Goal: Task Accomplishment & Management: Complete application form

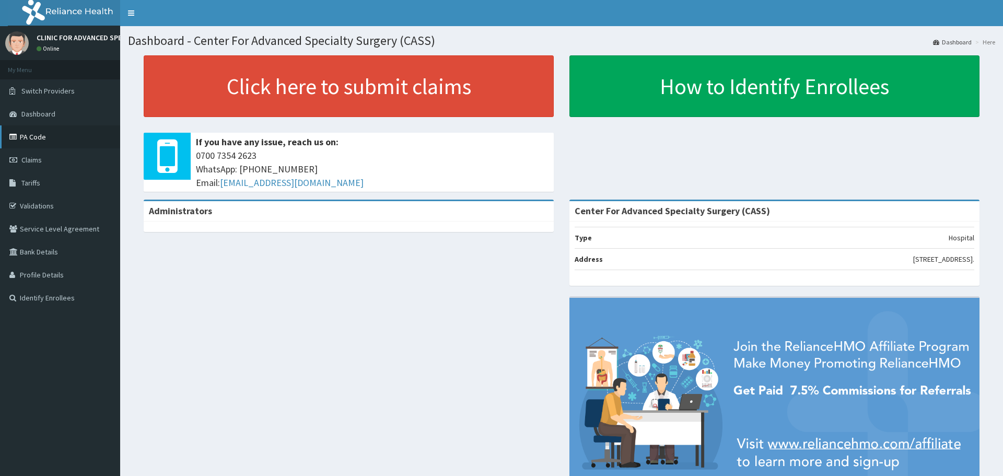
click at [43, 133] on link "PA Code" at bounding box center [60, 136] width 120 height 23
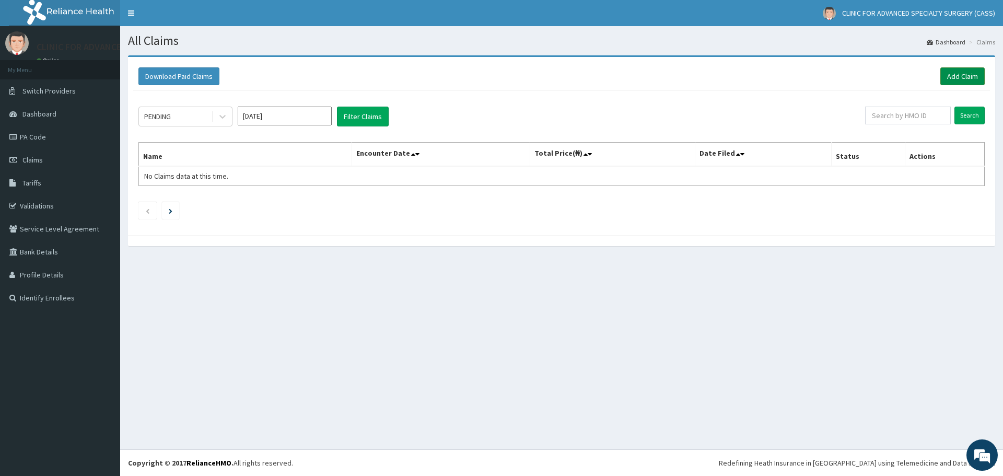
click at [957, 74] on link "Add Claim" at bounding box center [962, 76] width 44 height 18
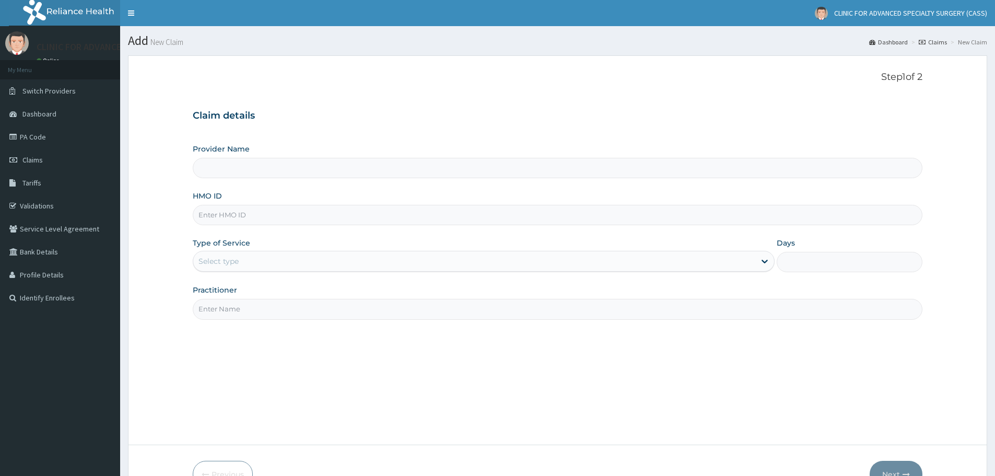
click at [235, 170] on input "Provider Name" at bounding box center [558, 168] width 730 height 20
type input "Center For Advanced Specialty Surgery (CASS)"
click at [248, 221] on input "HMO ID" at bounding box center [558, 215] width 730 height 20
type input "PWC/10251/A"
click at [245, 267] on div "Select type" at bounding box center [474, 261] width 562 height 17
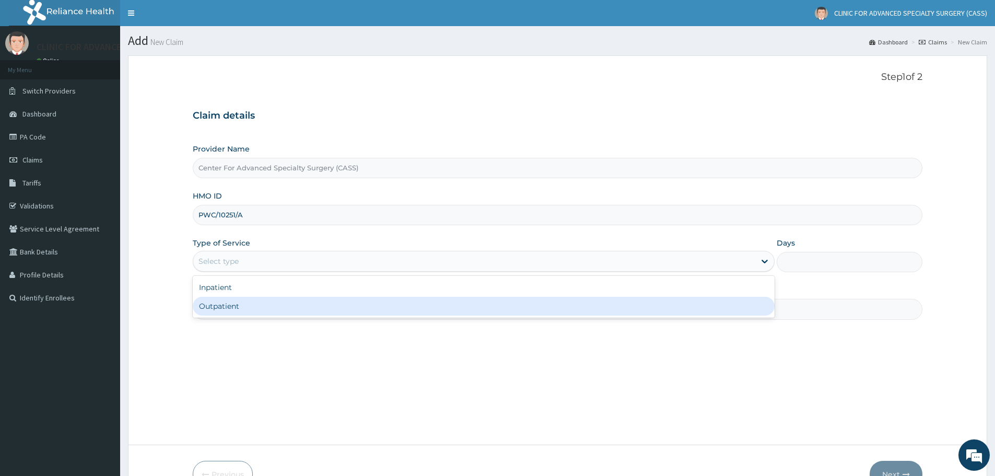
click at [209, 304] on div "Outpatient" at bounding box center [484, 306] width 582 height 19
type input "1"
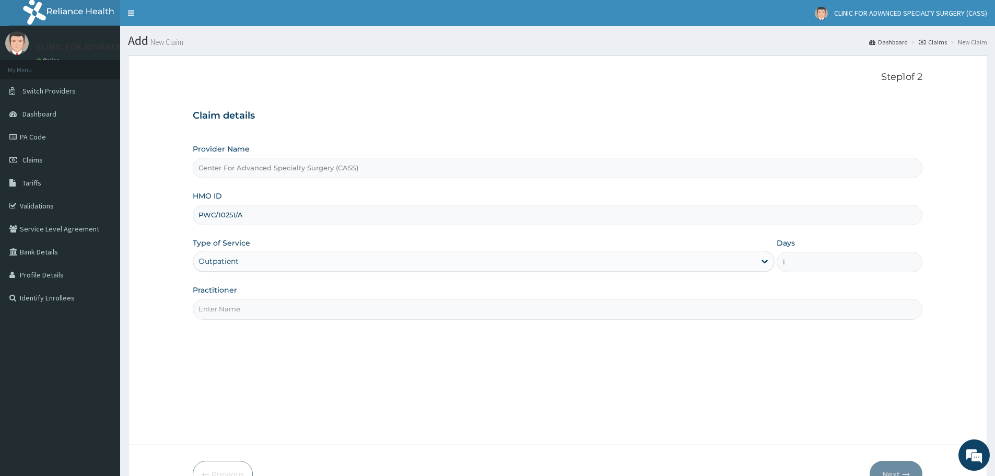
drag, startPoint x: 251, startPoint y: 220, endPoint x: 196, endPoint y: 216, distance: 55.0
click at [196, 216] on input "PWC/10251/A" at bounding box center [558, 215] width 730 height 20
click at [254, 313] on input "Practitioner" at bounding box center [558, 309] width 730 height 20
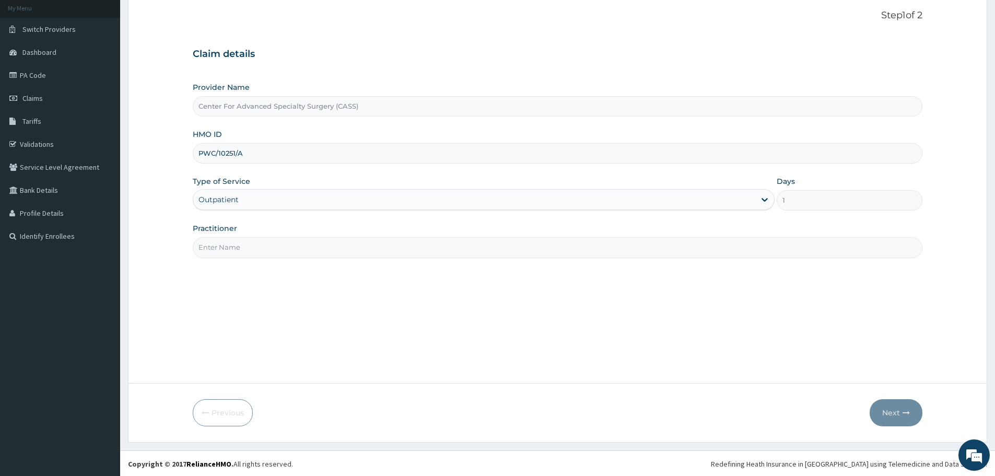
scroll to position [63, 0]
type input "[PERSON_NAME]"
click at [896, 406] on button "Next" at bounding box center [895, 411] width 53 height 27
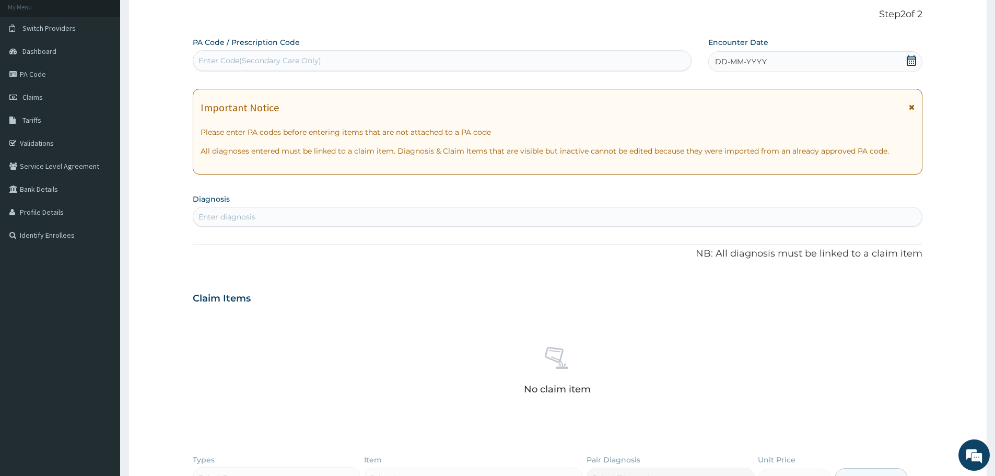
click at [232, 63] on div "Enter Code(Secondary Care Only)" at bounding box center [259, 60] width 123 height 10
drag, startPoint x: 232, startPoint y: 63, endPoint x: 211, endPoint y: 59, distance: 21.3
click at [213, 59] on div "Enter Code(Secondary Care Only)" at bounding box center [259, 60] width 123 height 10
drag, startPoint x: 211, startPoint y: 59, endPoint x: 210, endPoint y: 51, distance: 8.5
click at [210, 51] on div "Enter Code(Secondary Care Only)" at bounding box center [442, 60] width 499 height 21
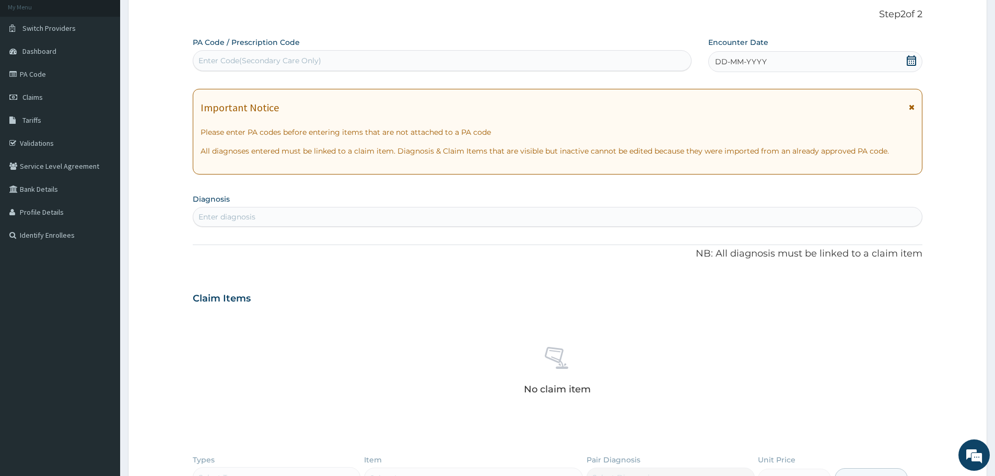
paste input "PA/607D47"
type input "PA/607D47"
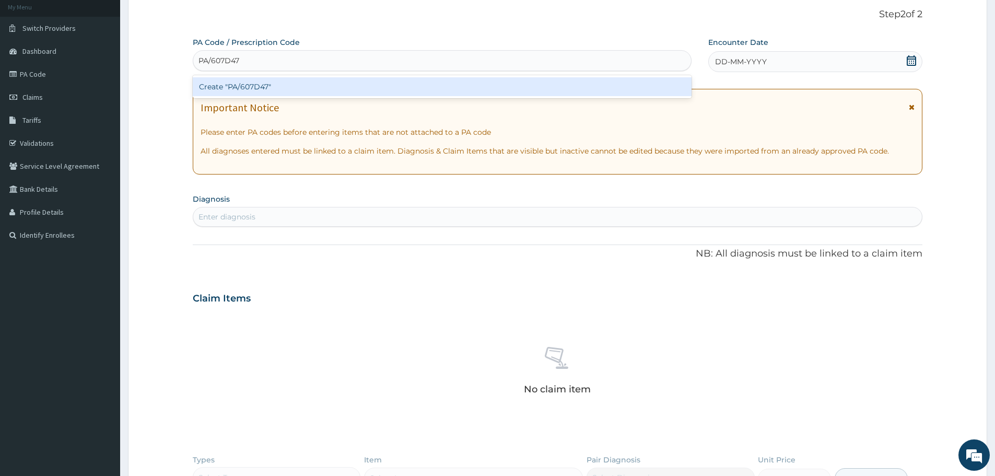
click at [235, 85] on div "Create "PA/607D47"" at bounding box center [442, 86] width 499 height 19
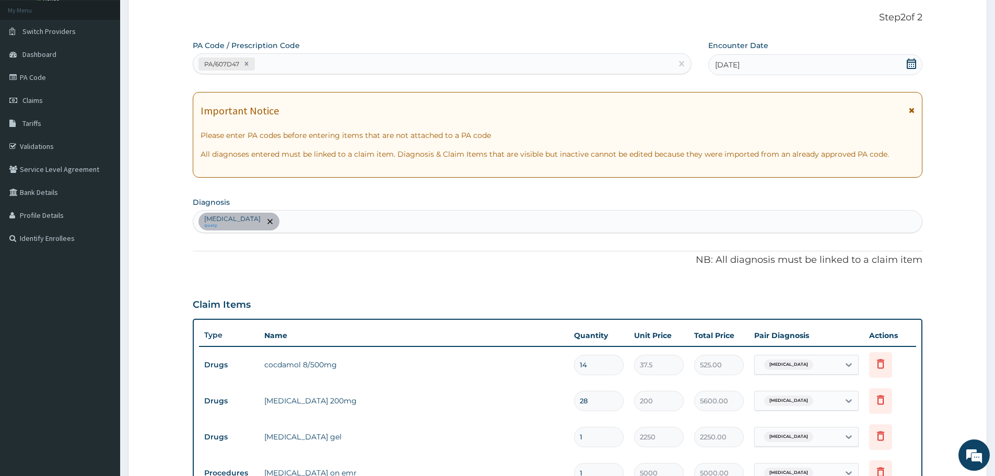
scroll to position [0, 0]
